Goal: Task Accomplishment & Management: Manage account settings

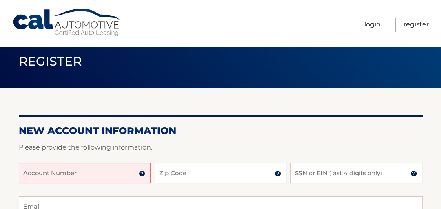
scroll to position [33, 0]
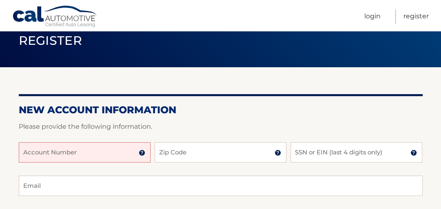
click at [99, 155] on input "Account Number" at bounding box center [85, 152] width 132 height 20
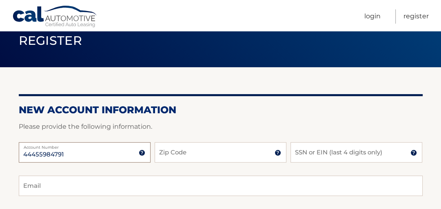
type input "44455984791"
click at [212, 155] on input "Zip Code" at bounding box center [221, 152] width 132 height 20
type input "14125"
click at [316, 152] on input "SSN or EIN (last 4 digits only)" at bounding box center [356, 152] width 132 height 20
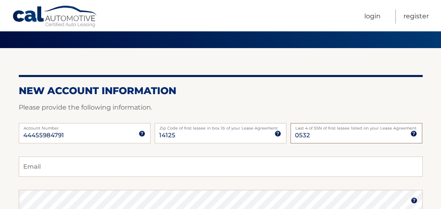
scroll to position [65, 0]
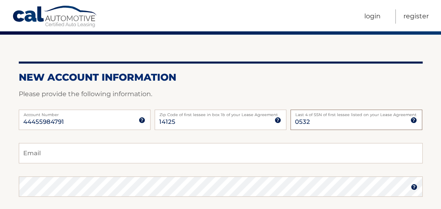
type input "0532"
click at [44, 154] on input "Email" at bounding box center [221, 153] width 404 height 20
type input "mannyrodriguez80@hotmail.com"
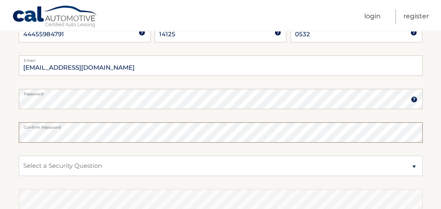
scroll to position [163, 0]
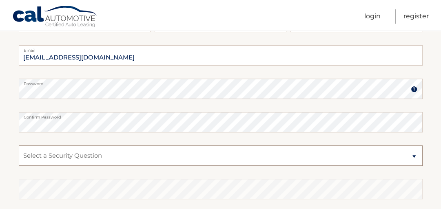
click at [106, 157] on select "Select a Security Question What was the name of your elementary school? What is…" at bounding box center [221, 156] width 404 height 20
select select "2"
click at [19, 146] on select "Select a Security Question What was the name of your elementary school? What is…" at bounding box center [221, 156] width 404 height 20
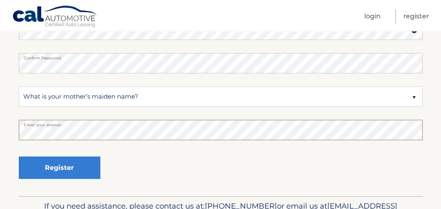
scroll to position [228, 0]
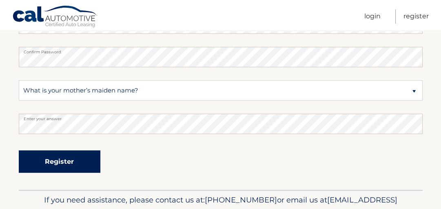
click at [75, 163] on button "Register" at bounding box center [60, 161] width 82 height 22
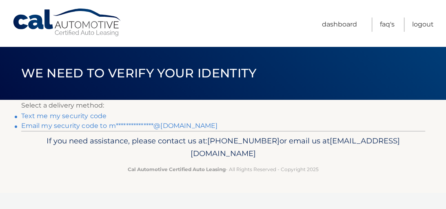
click at [74, 115] on link "Text me my security code" at bounding box center [64, 116] width 86 height 8
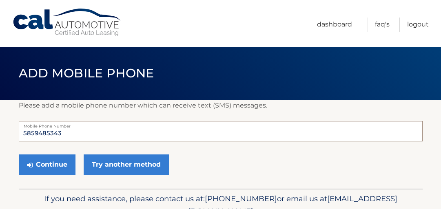
click at [74, 133] on input "5859485343" at bounding box center [221, 131] width 404 height 20
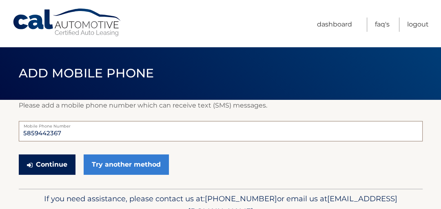
type input "5859442367"
click at [52, 167] on button "Continue" at bounding box center [47, 165] width 57 height 20
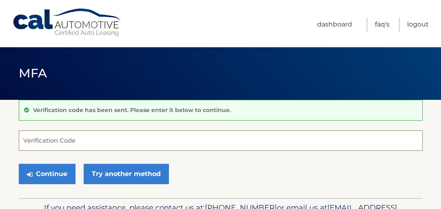
click at [64, 140] on input "Verification Code" at bounding box center [221, 140] width 404 height 20
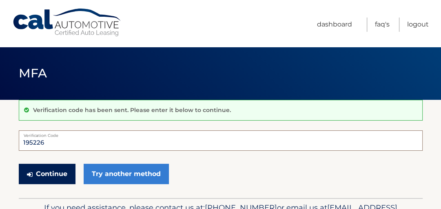
type input "195226"
click at [58, 170] on button "Continue" at bounding box center [47, 174] width 57 height 20
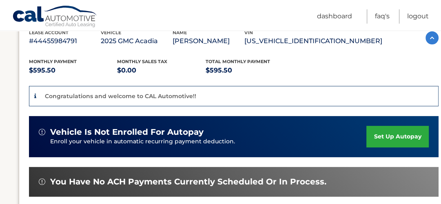
scroll to position [163, 0]
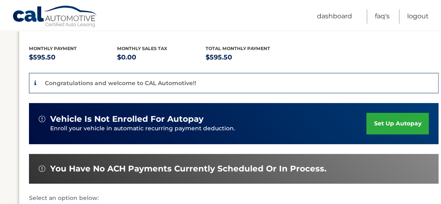
click at [394, 120] on link "set up autopay" at bounding box center [397, 124] width 62 height 22
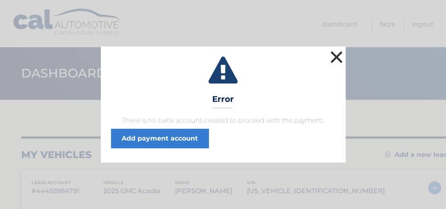
click at [336, 56] on button "×" at bounding box center [336, 57] width 16 height 16
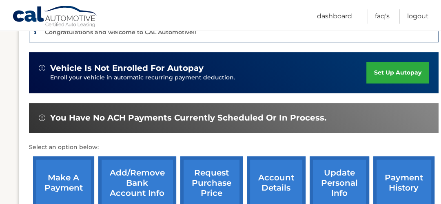
scroll to position [228, 0]
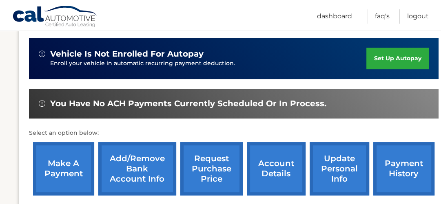
click at [394, 57] on link "set up autopay" at bounding box center [397, 59] width 62 height 22
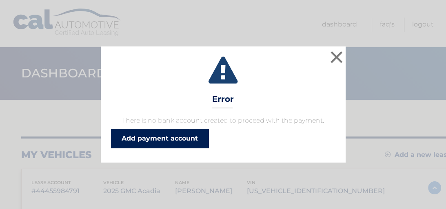
click at [170, 137] on link "Add payment account" at bounding box center [160, 139] width 98 height 20
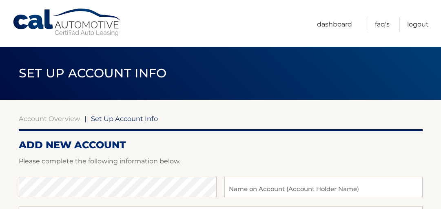
click at [339, 57] on header "Set Up Account Info" at bounding box center [221, 73] width 404 height 53
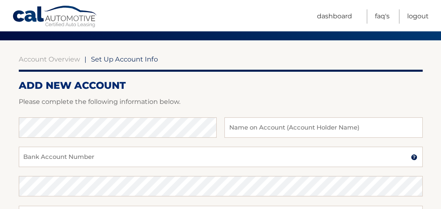
scroll to position [65, 0]
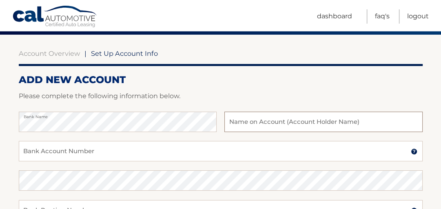
click at [275, 119] on input "text" at bounding box center [323, 122] width 198 height 20
type input "[PERSON_NAME]"
drag, startPoint x: 112, startPoint y: 152, endPoint x: 117, endPoint y: 139, distance: 13.9
click at [112, 152] on input "Bank Account Number" at bounding box center [221, 151] width 404 height 20
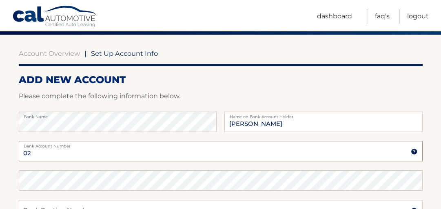
type input "0"
type input "8890016663"
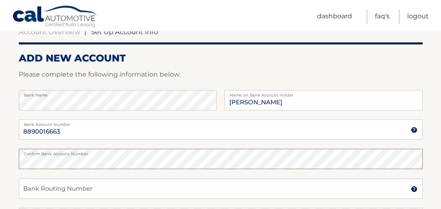
scroll to position [98, 0]
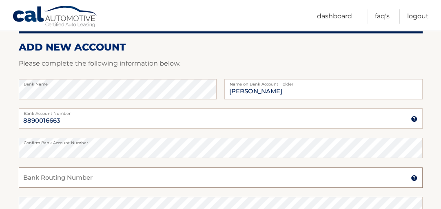
click at [103, 178] on input "Bank Routing Number" at bounding box center [221, 178] width 404 height 20
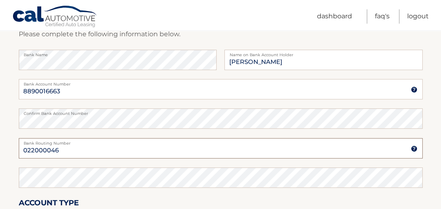
scroll to position [130, 0]
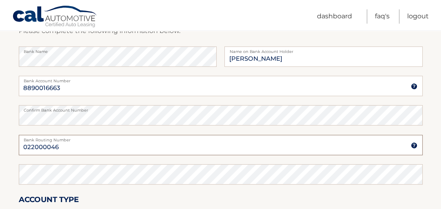
type input "022000046"
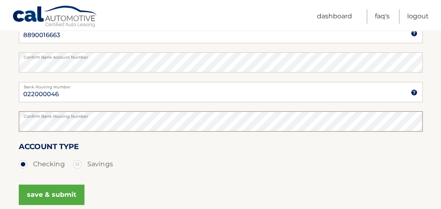
scroll to position [196, 0]
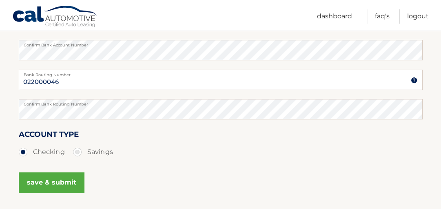
click at [46, 180] on button "save & submit" at bounding box center [52, 182] width 66 height 20
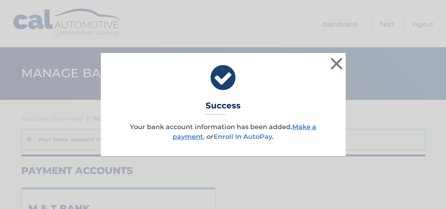
click at [242, 137] on link "Enroll In AutoPay" at bounding box center [242, 137] width 58 height 8
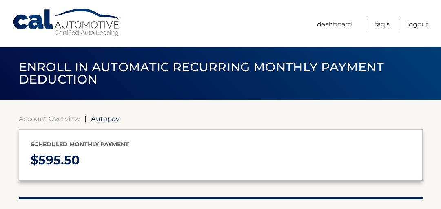
select select "OTAxZDNkZTUtZDA0Zi00ODE2LTllNjctMGY2MmI4YWRjY2I5"
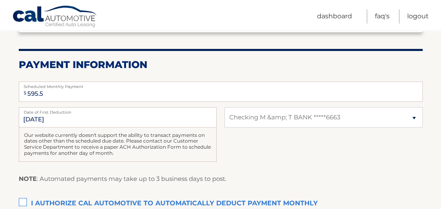
scroll to position [163, 0]
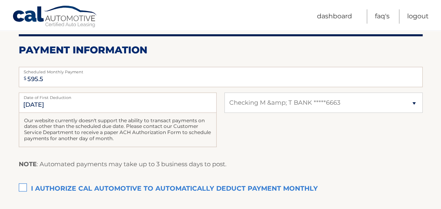
click at [22, 186] on label "I authorize cal automotive to automatically deduct payment monthly This checkbo…" at bounding box center [221, 189] width 404 height 16
click at [0, 0] on input "I authorize cal automotive to automatically deduct payment monthly This checkbo…" at bounding box center [0, 0] width 0 height 0
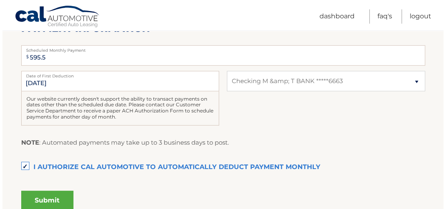
scroll to position [196, 0]
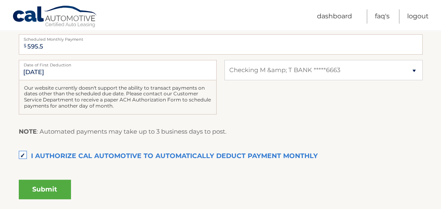
click at [43, 186] on button "Submit" at bounding box center [45, 190] width 52 height 20
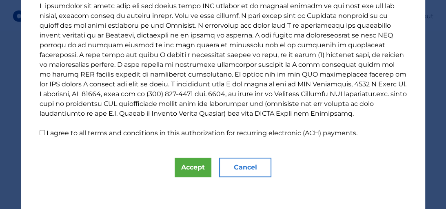
scroll to position [186, 0]
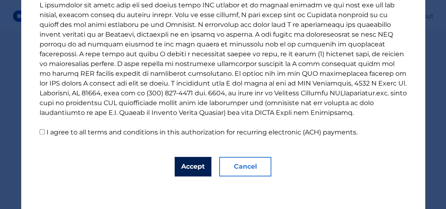
click at [197, 167] on button "Accept" at bounding box center [193, 167] width 37 height 20
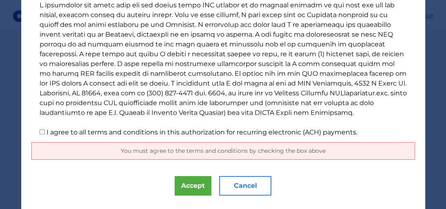
click at [40, 133] on input "I agree to all terms and conditions in this authorization for recurring electro…" at bounding box center [42, 131] width 5 height 5
checkbox input "true"
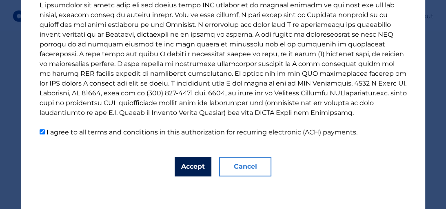
click at [182, 166] on button "Accept" at bounding box center [193, 167] width 37 height 20
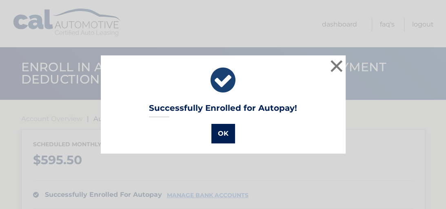
click at [220, 137] on button "OK" at bounding box center [223, 134] width 24 height 20
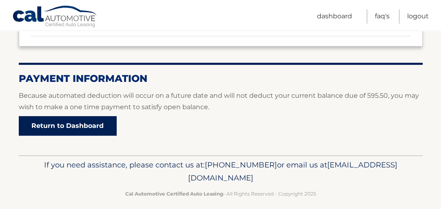
scroll to position [180, 0]
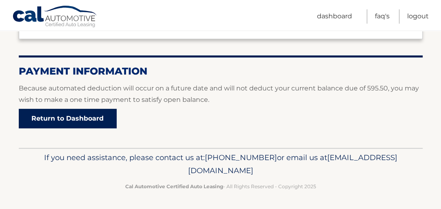
click at [59, 117] on link "Return to Dashboard" at bounding box center [68, 119] width 98 height 20
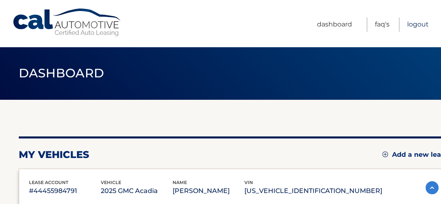
click at [411, 24] on link "Logout" at bounding box center [418, 25] width 22 height 14
